Goal: Find specific page/section: Find specific page/section

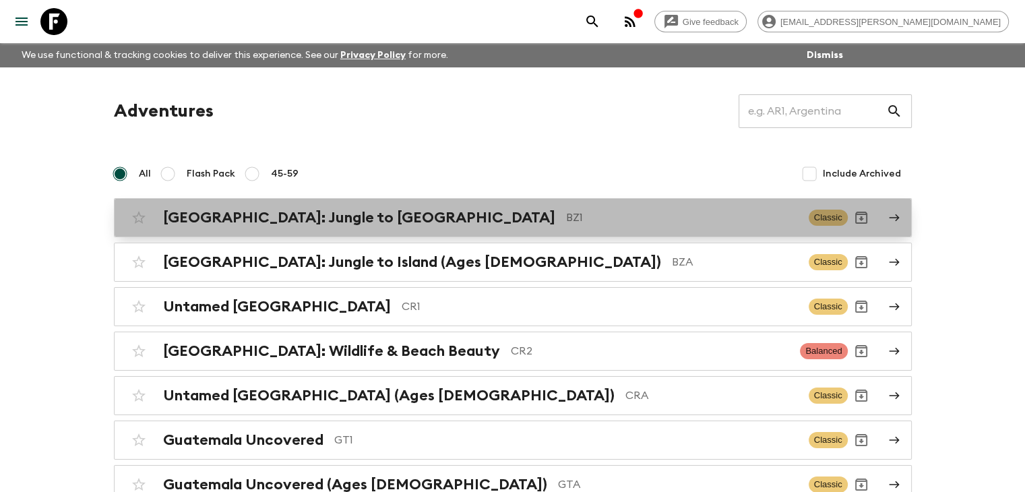
click at [319, 222] on h2 "[GEOGRAPHIC_DATA]: Jungle to [GEOGRAPHIC_DATA]" at bounding box center [359, 218] width 392 height 18
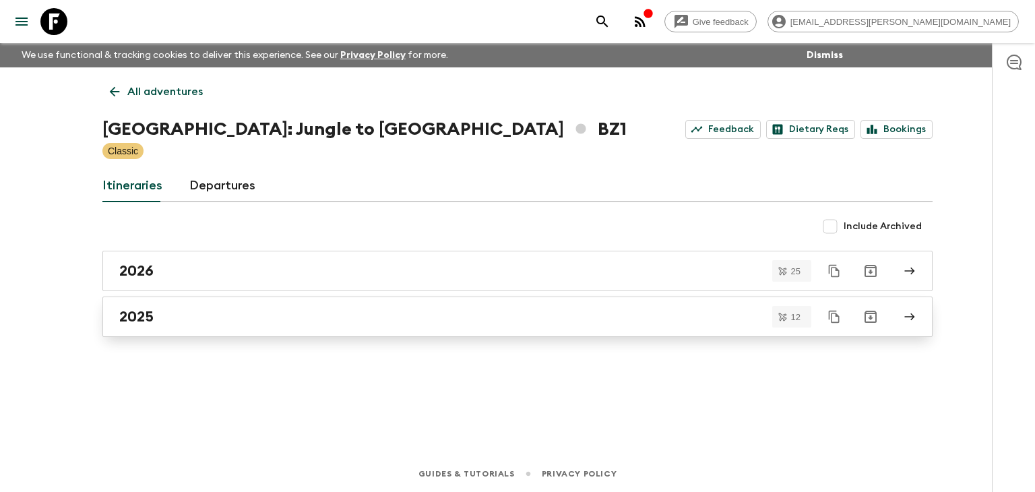
click at [151, 316] on h2 "2025" at bounding box center [136, 317] width 34 height 18
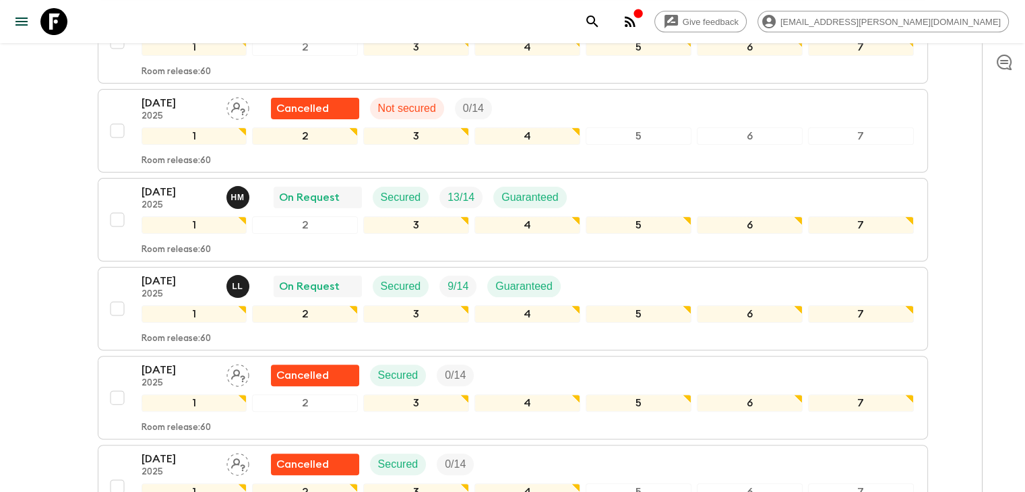
scroll to position [297, 0]
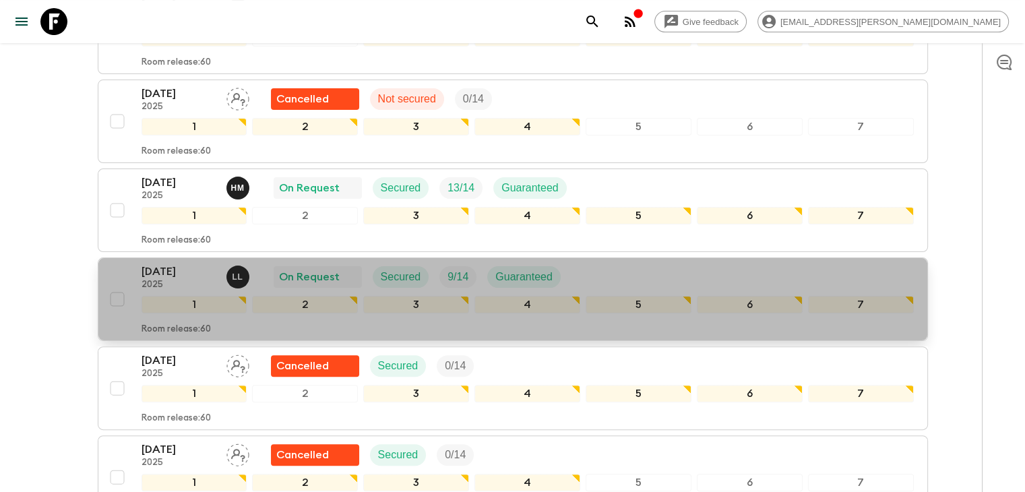
click at [183, 268] on p "[DATE]" at bounding box center [179, 272] width 74 height 16
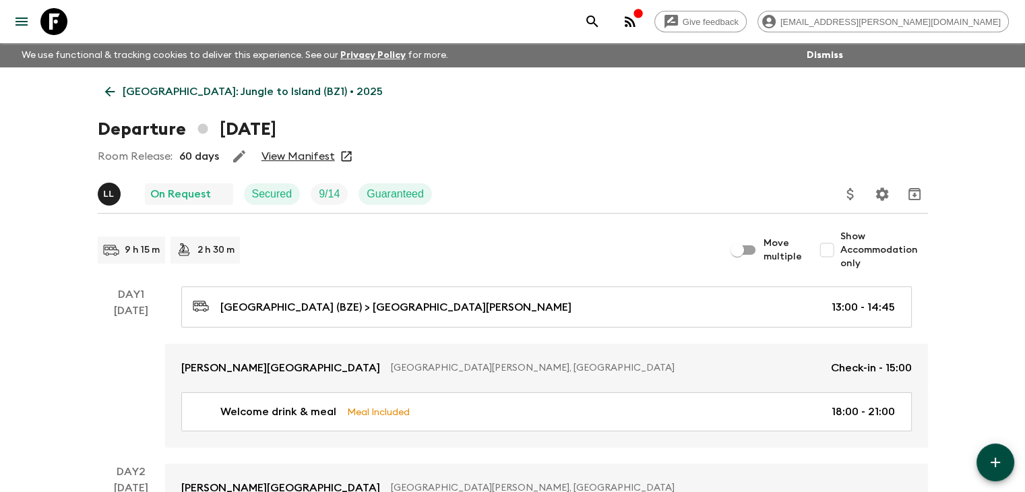
click at [310, 159] on link "View Manifest" at bounding box center [298, 156] width 73 height 13
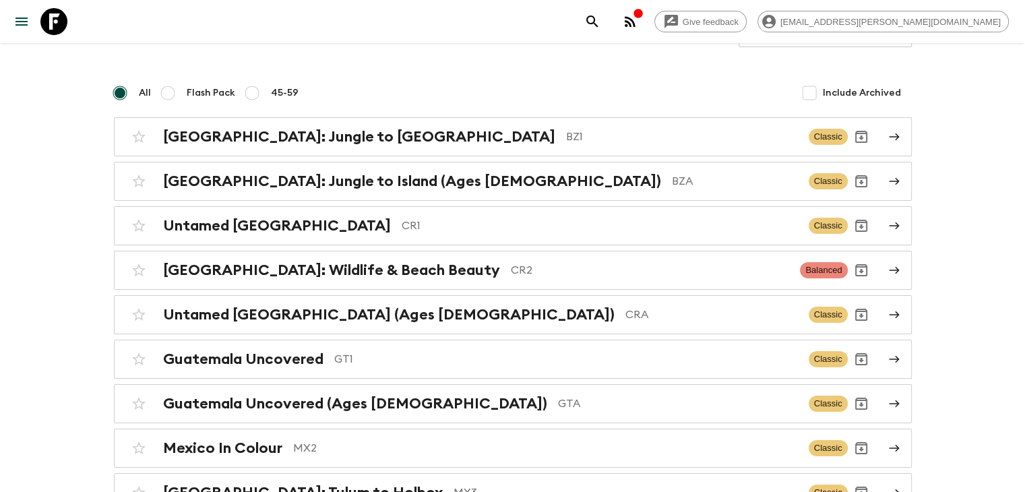
scroll to position [108, 0]
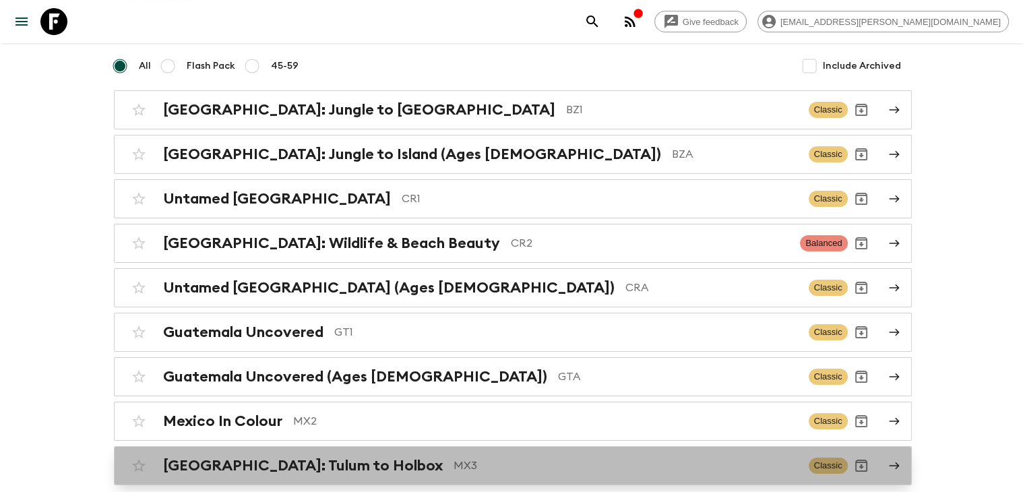
click at [454, 462] on p "MX3" at bounding box center [626, 466] width 344 height 16
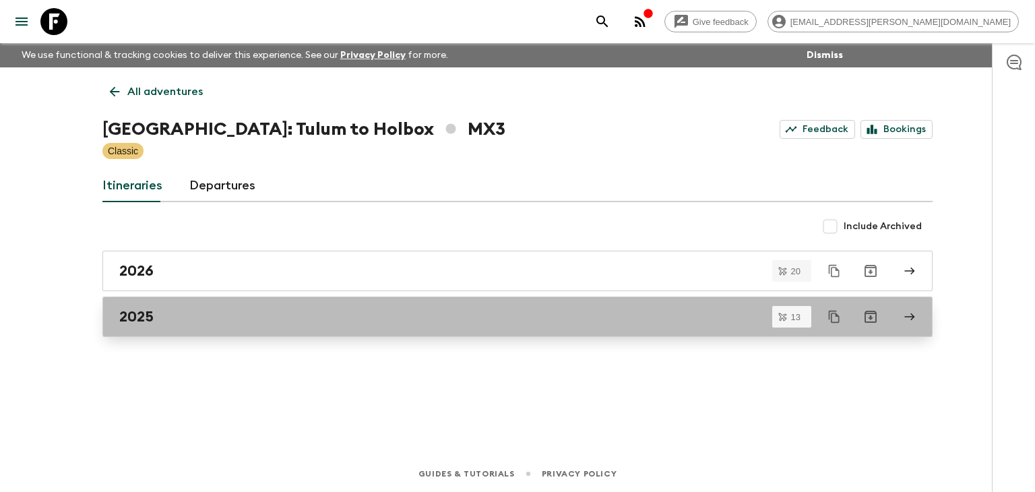
click at [145, 319] on h2 "2025" at bounding box center [136, 317] width 34 height 18
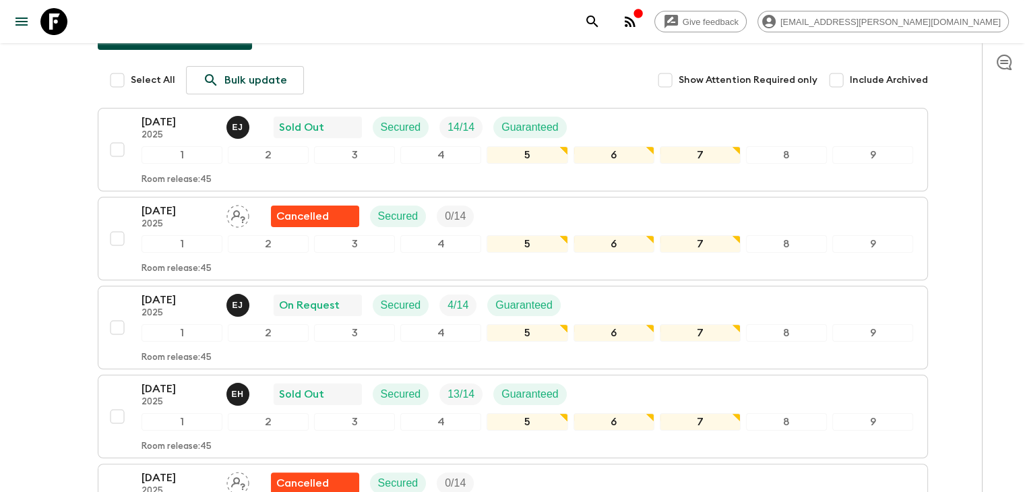
scroll to position [224, 0]
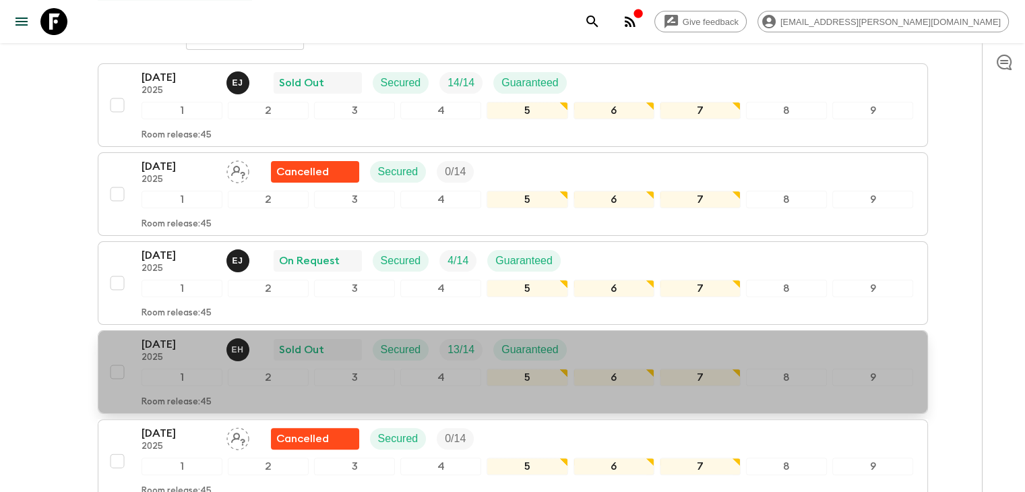
click at [186, 340] on p "[DATE]" at bounding box center [179, 344] width 74 height 16
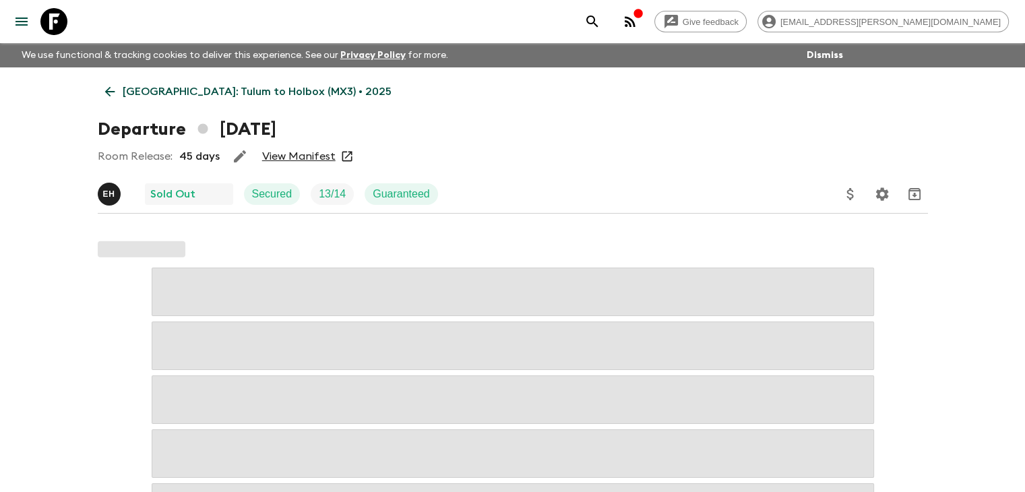
click at [305, 154] on link "View Manifest" at bounding box center [298, 156] width 73 height 13
